Goal: Task Accomplishment & Management: Manage account settings

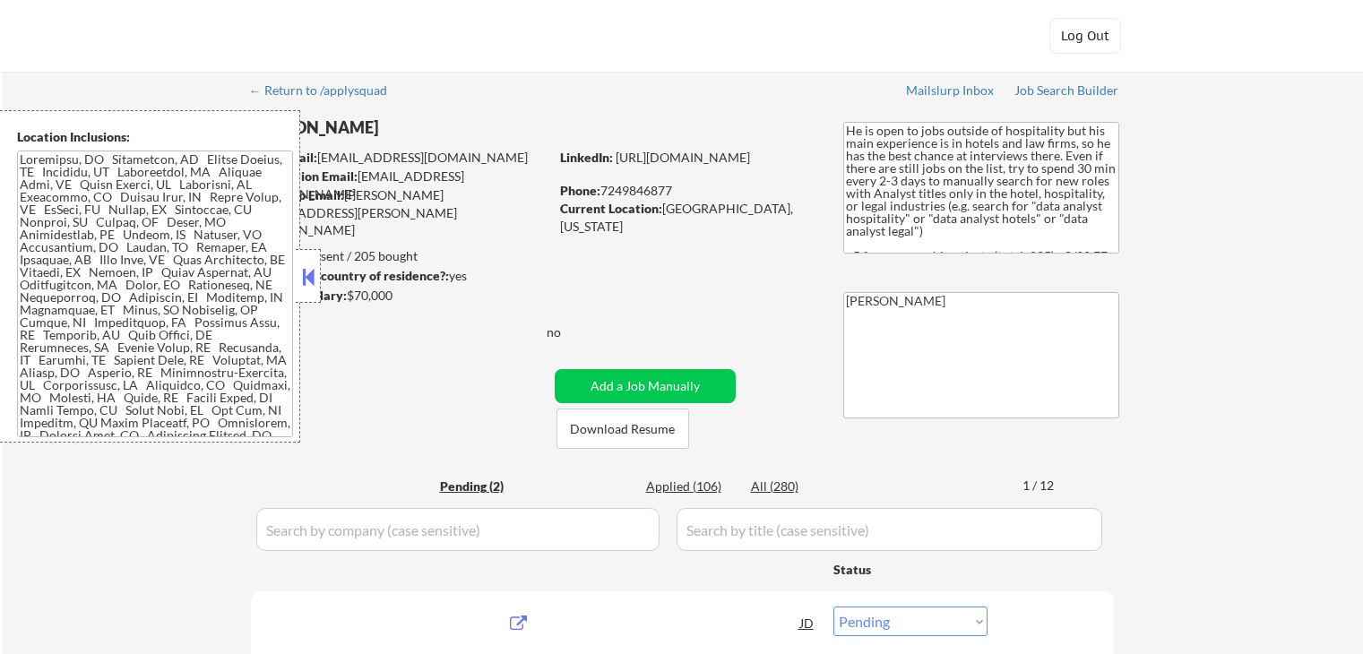
select select ""pending""
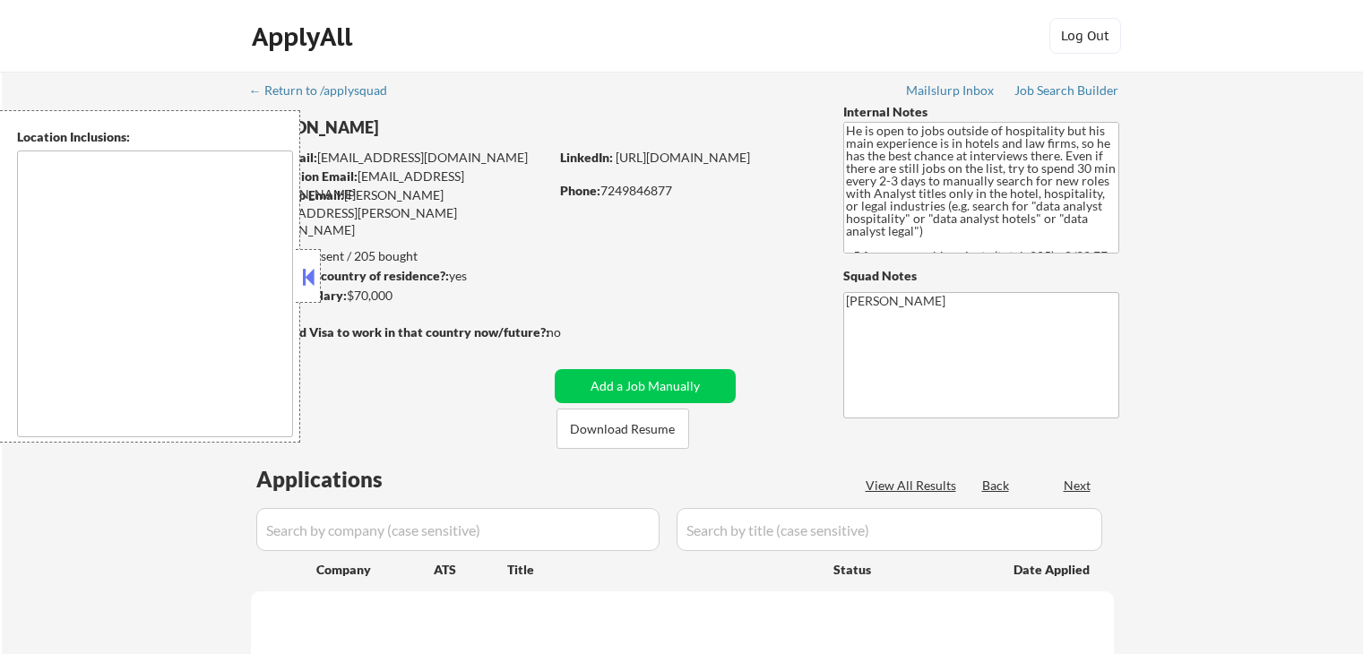
type textarea "Arlington, VA Alexandria, VA Silver Spring, MD Bethesda, MD Hyattsville, MD Col…"
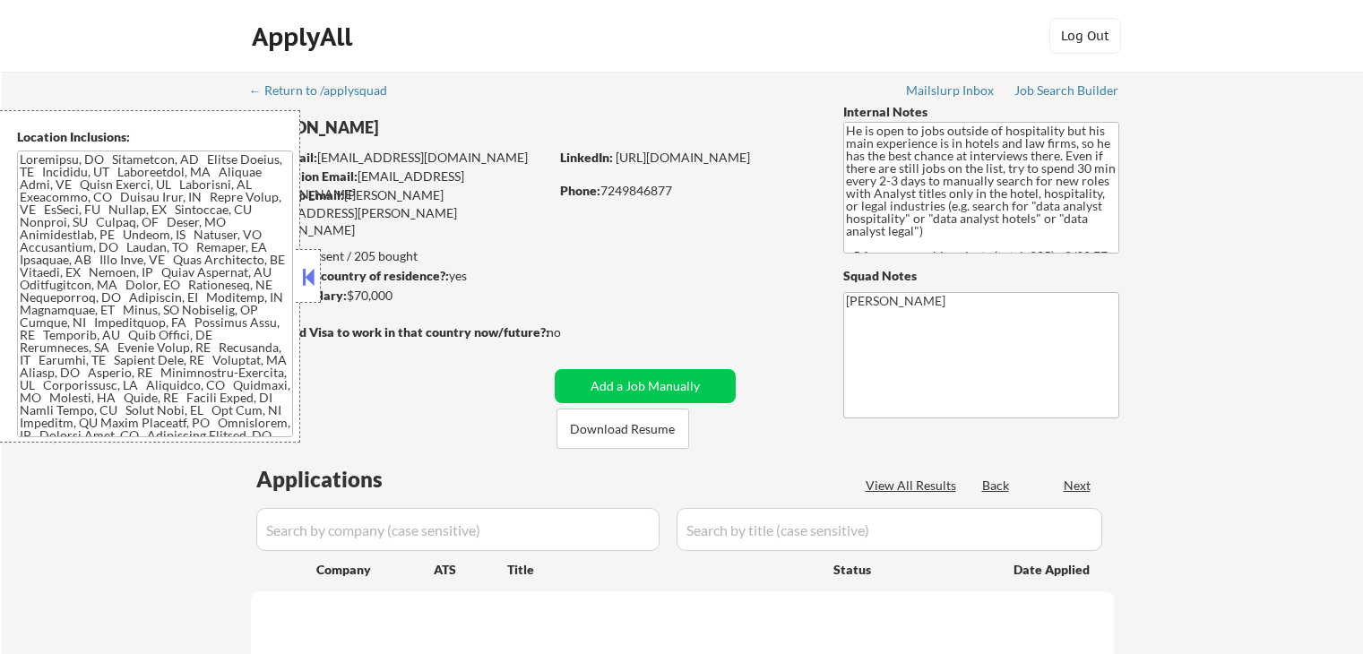
select select ""pending""
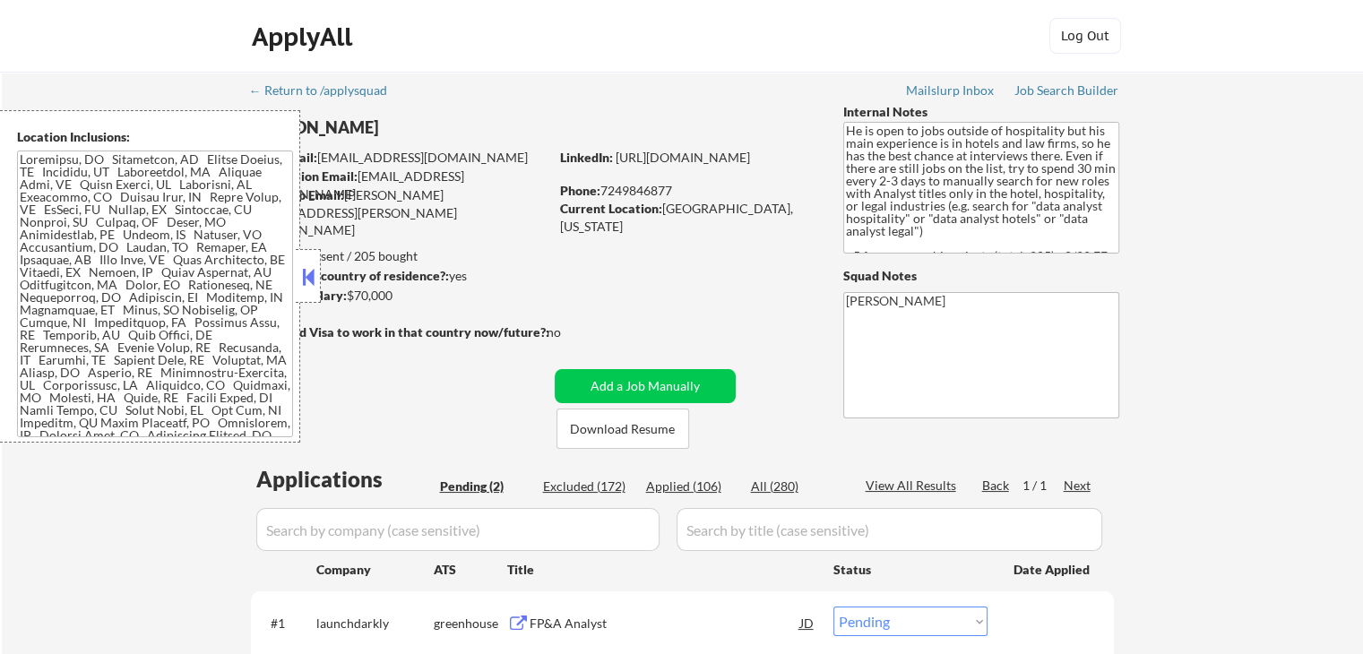
click at [305, 273] on button at bounding box center [308, 276] width 20 height 27
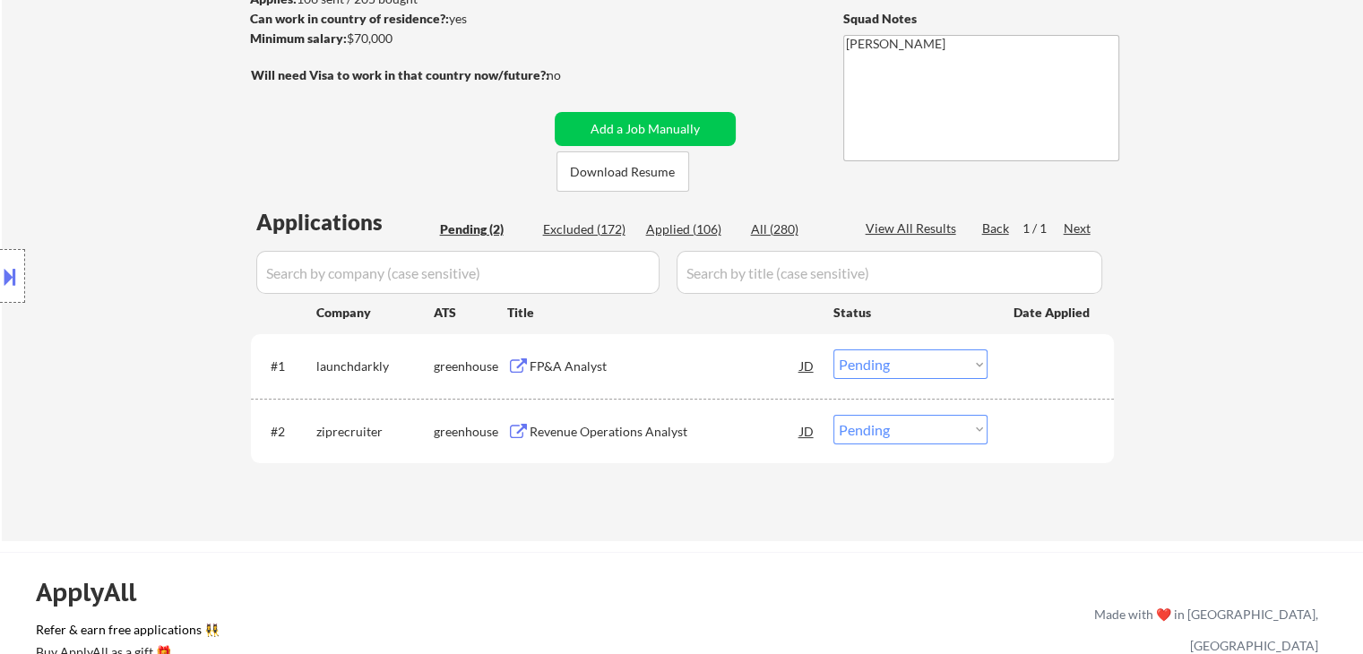
scroll to position [269, 0]
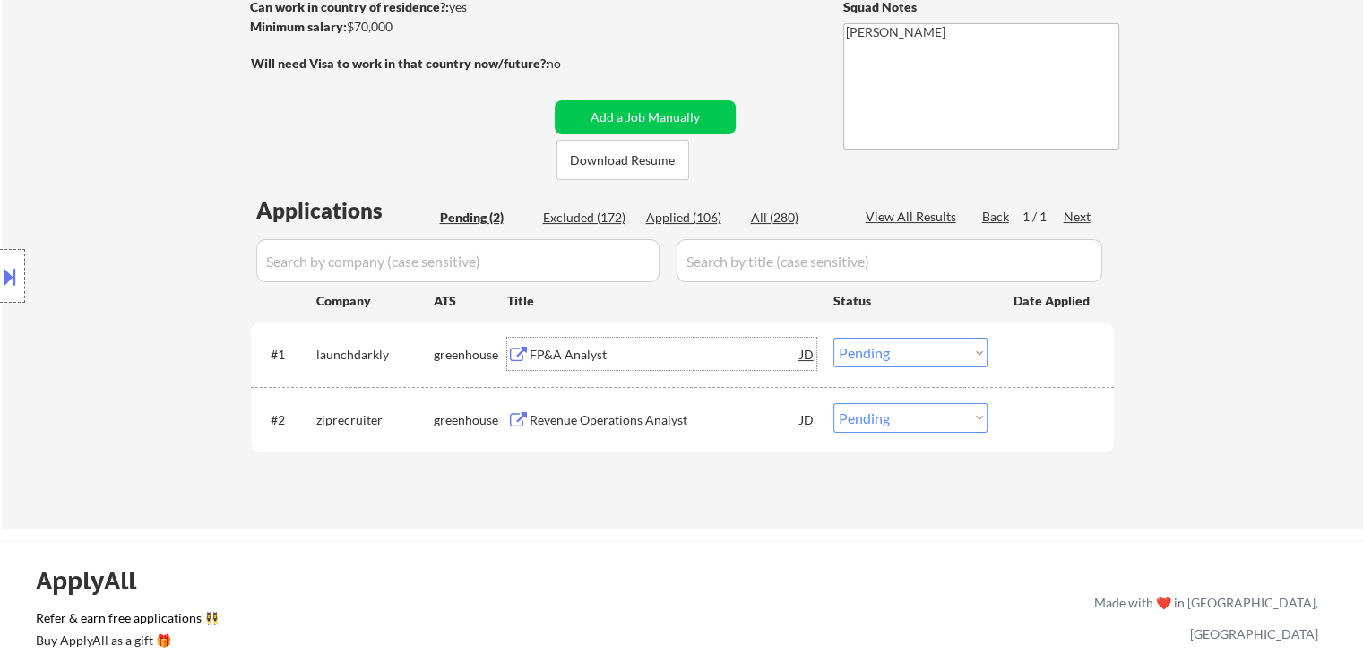
click at [590, 352] on div "FP&A Analyst" at bounding box center [665, 355] width 271 height 18
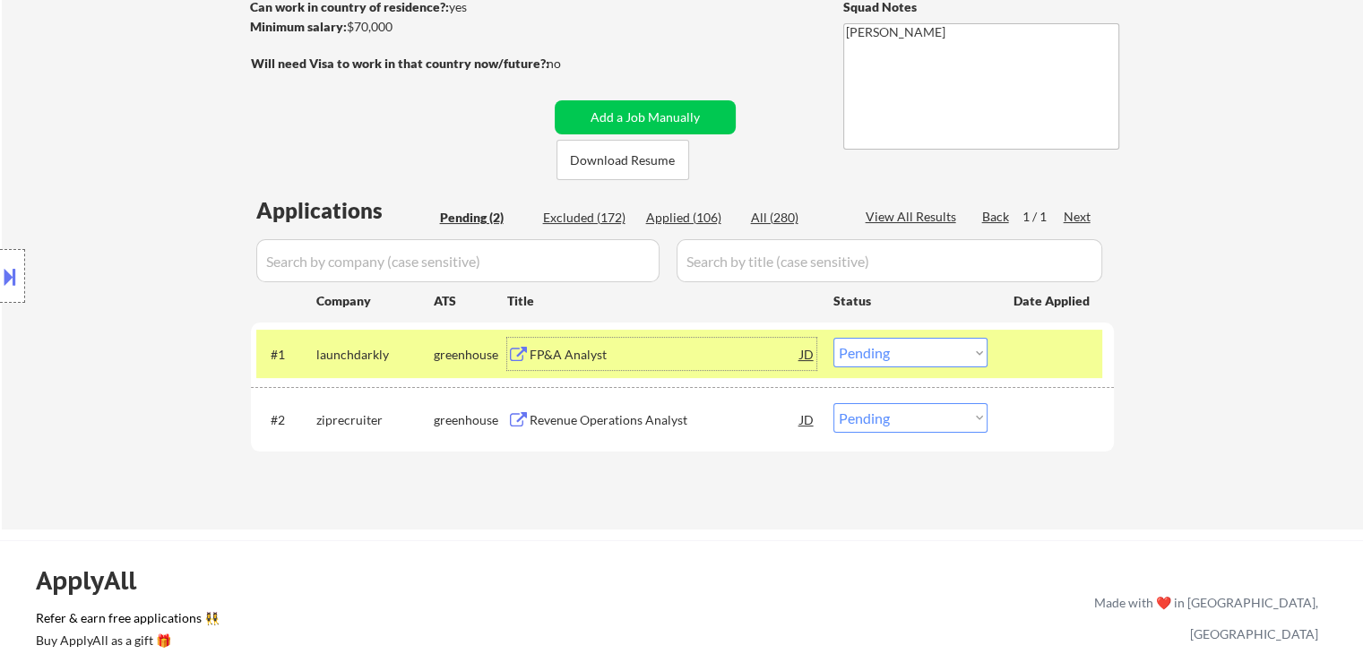
click at [554, 419] on div "Revenue Operations Analyst" at bounding box center [665, 420] width 271 height 18
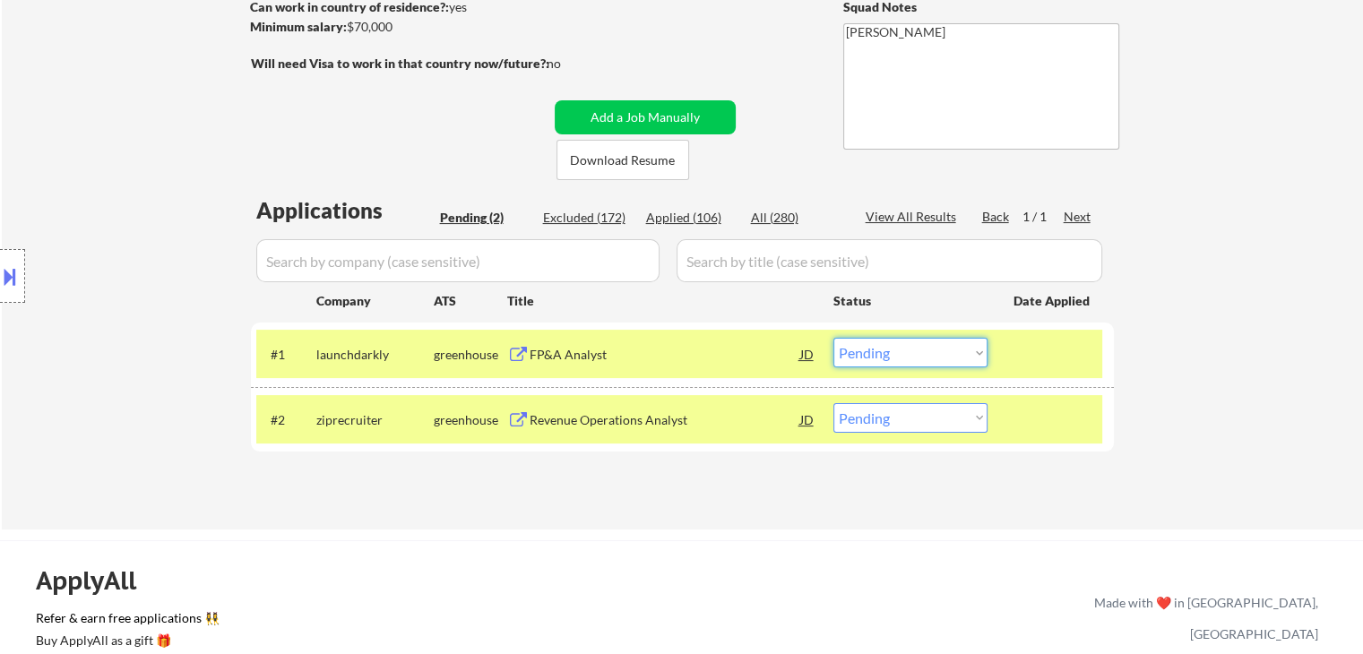
click at [866, 355] on select "Choose an option... Pending Applied Excluded (Questions) Excluded (Expired) Exc…" at bounding box center [910, 353] width 154 height 30
click at [833, 338] on select "Choose an option... Pending Applied Excluded (Questions) Excluded (Expired) Exc…" at bounding box center [910, 353] width 154 height 30
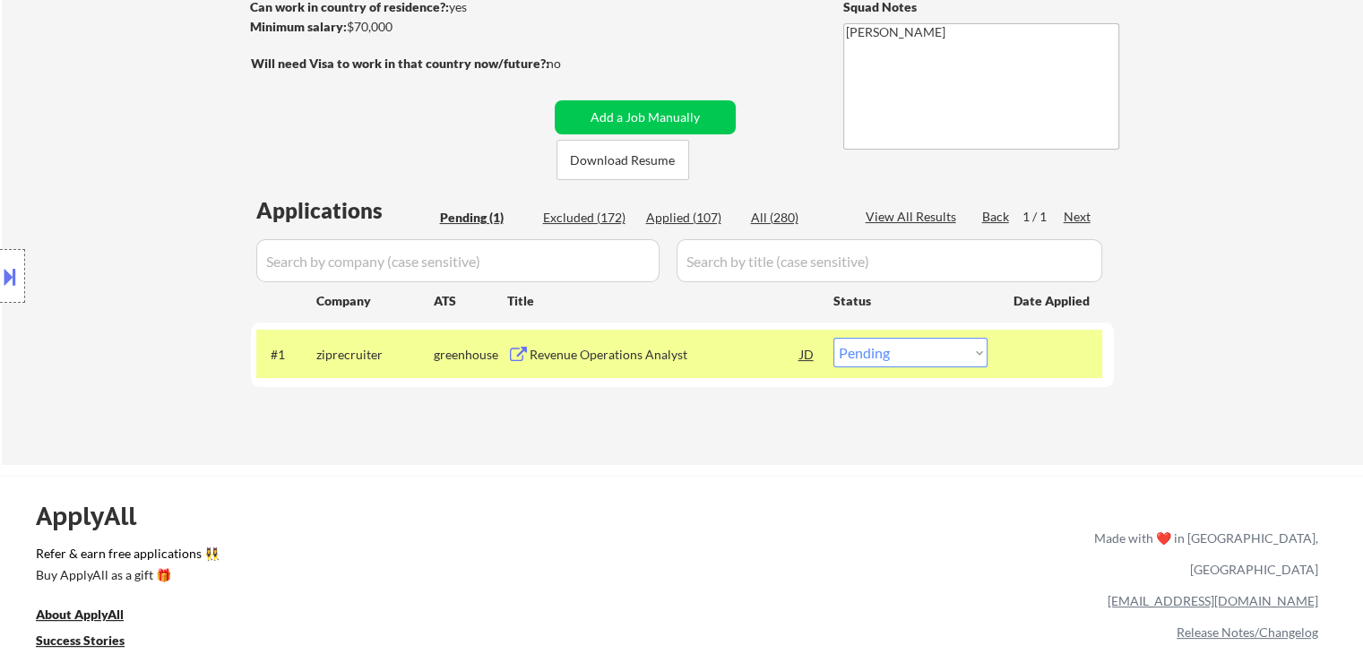
click at [3, 273] on button at bounding box center [10, 277] width 20 height 30
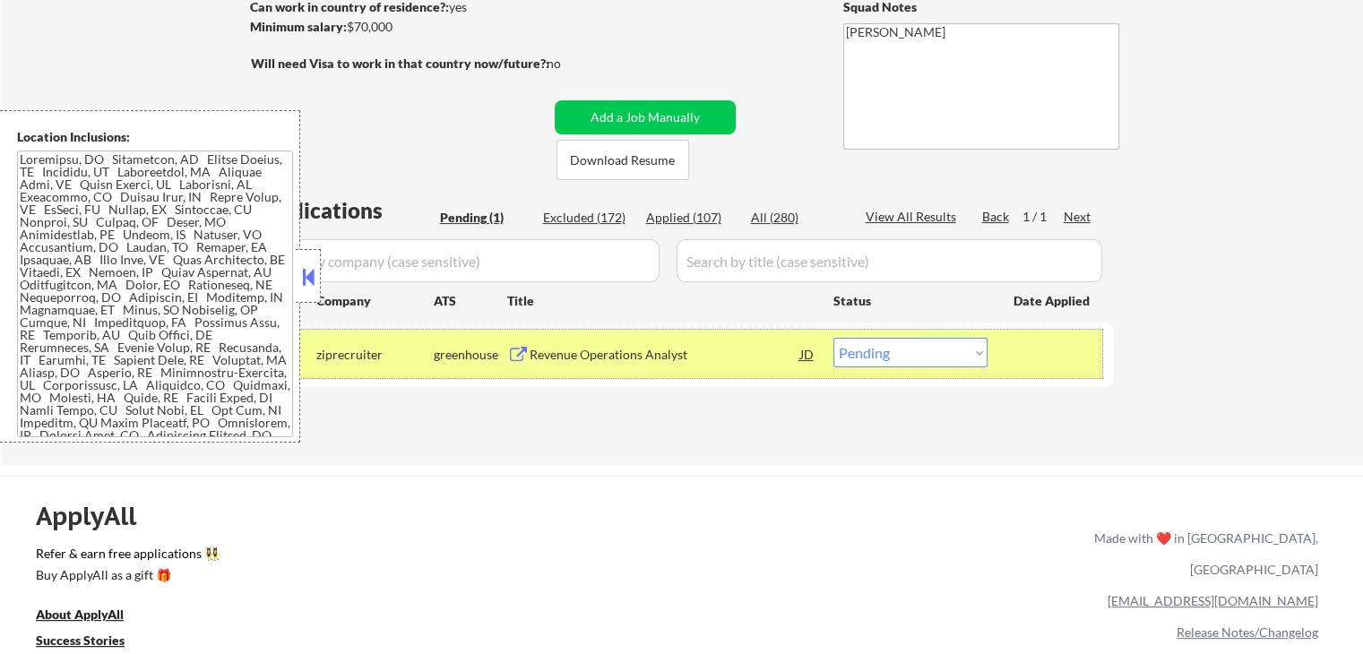
click at [887, 367] on div "#1 ziprecruiter greenhouse Revenue Operations Analyst JD Choose an option... Pe…" at bounding box center [679, 354] width 846 height 48
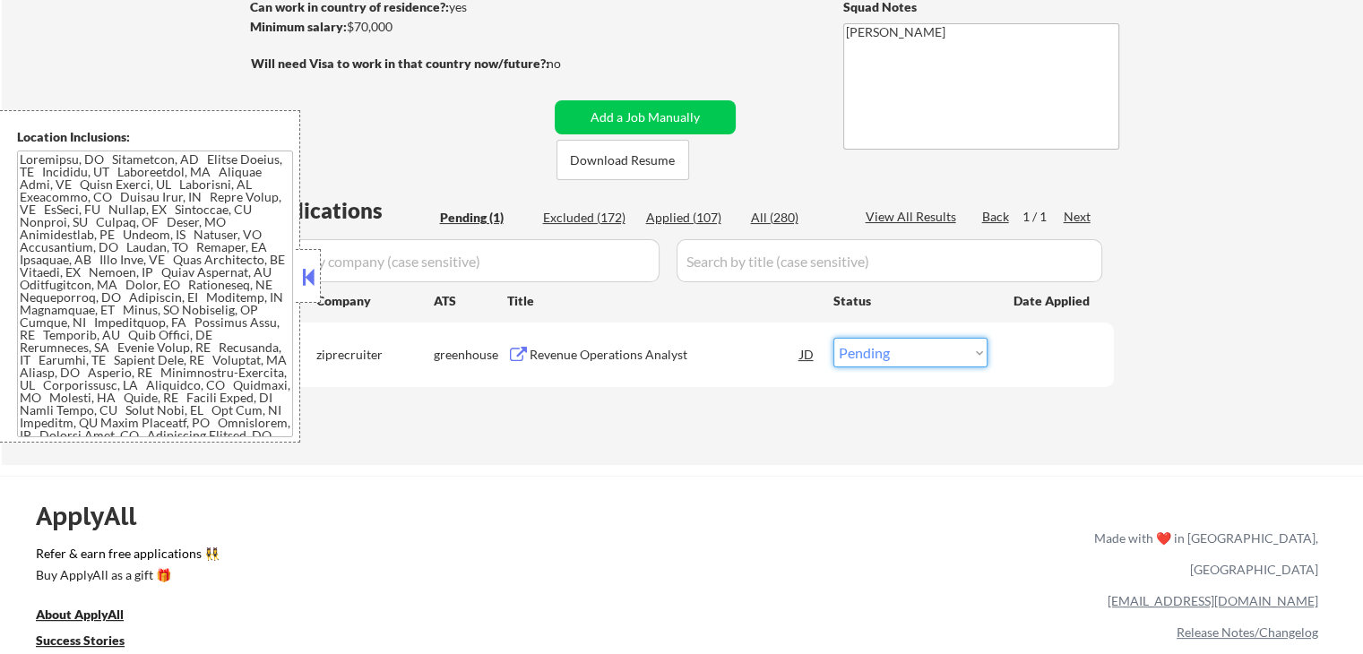
click at [876, 340] on select "Choose an option... Pending Applied Excluded (Questions) Excluded (Expired) Exc…" at bounding box center [910, 353] width 154 height 30
select select ""applied""
click at [833, 338] on select "Choose an option... Pending Applied Excluded (Questions) Excluded (Expired) Exc…" at bounding box center [910, 353] width 154 height 30
click at [315, 274] on button at bounding box center [308, 276] width 20 height 27
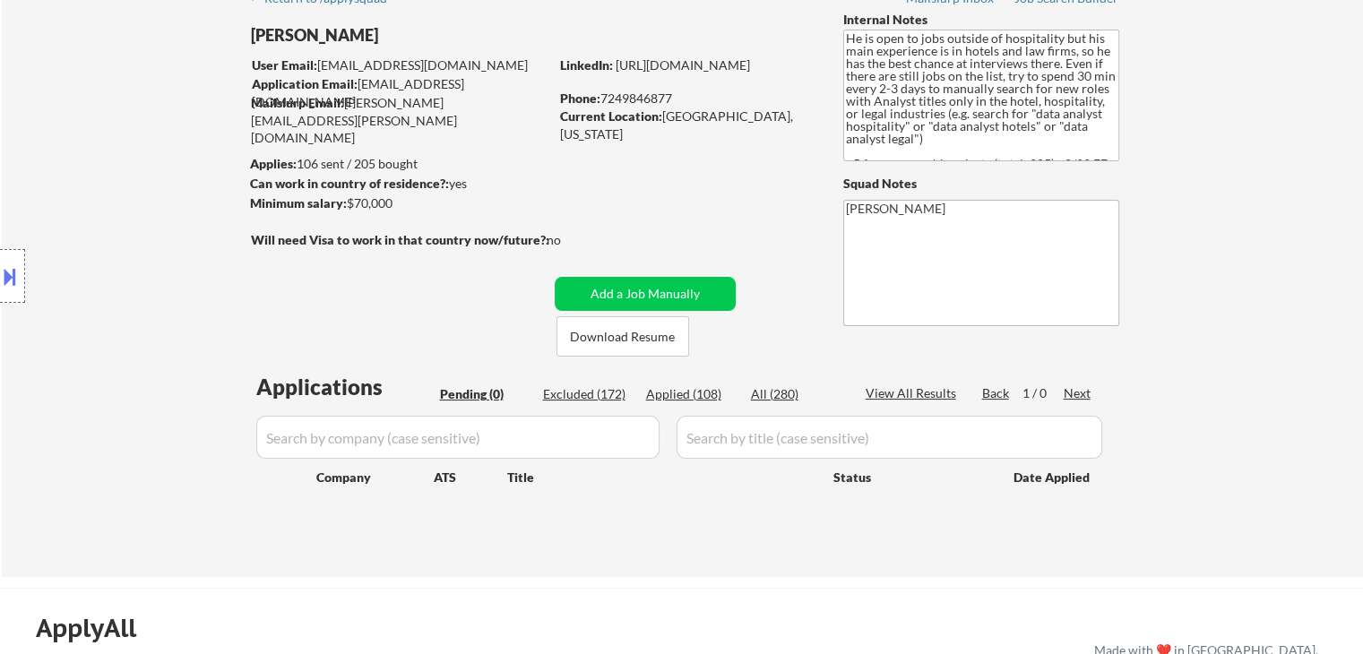
scroll to position [90, 0]
